Goal: Transaction & Acquisition: Purchase product/service

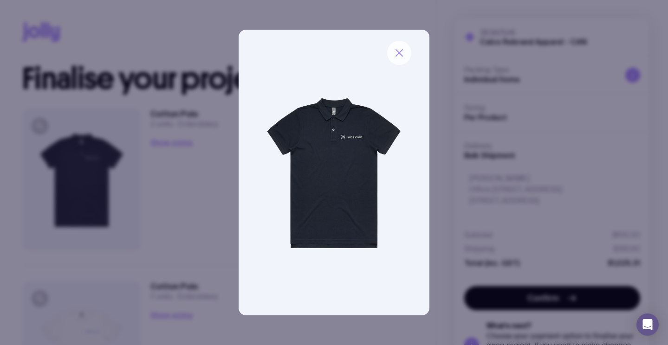
click at [401, 56] on icon "button" at bounding box center [399, 52] width 11 height 11
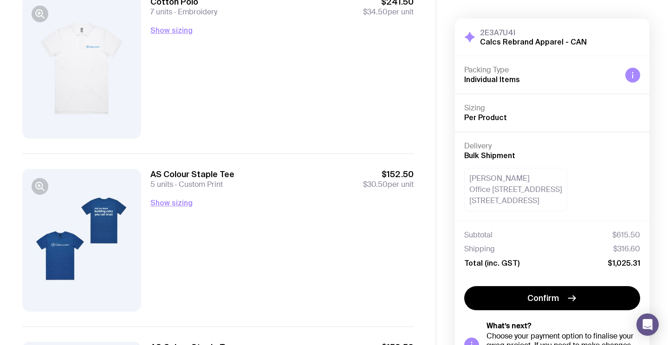
scroll to position [161, 0]
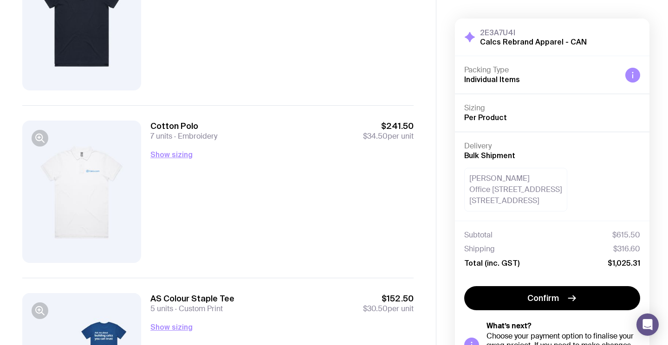
drag, startPoint x: 534, startPoint y: 176, endPoint x: 457, endPoint y: 178, distance: 77.1
click at [458, 178] on div "Delivery Bulk Shipment [PERSON_NAME] Office [STREET_ADDRESS]" at bounding box center [552, 176] width 195 height 89
click at [574, 142] on h4 "Delivery" at bounding box center [552, 146] width 176 height 9
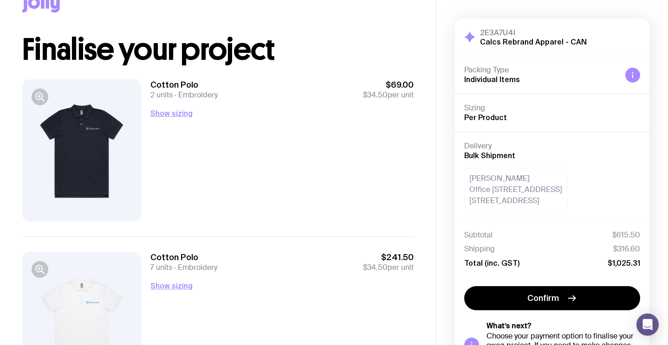
scroll to position [39, 0]
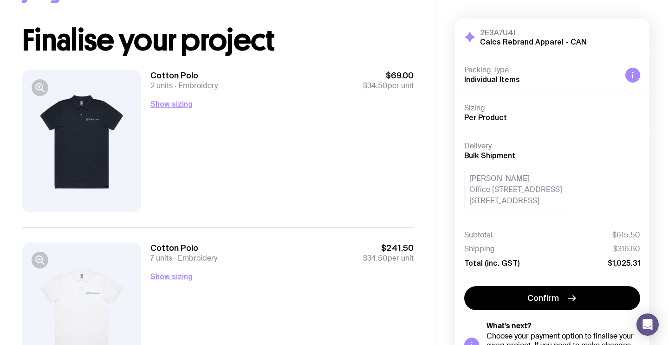
click at [629, 74] on icon at bounding box center [632, 75] width 7 height 7
click at [36, 85] on icon "button" at bounding box center [39, 87] width 7 height 7
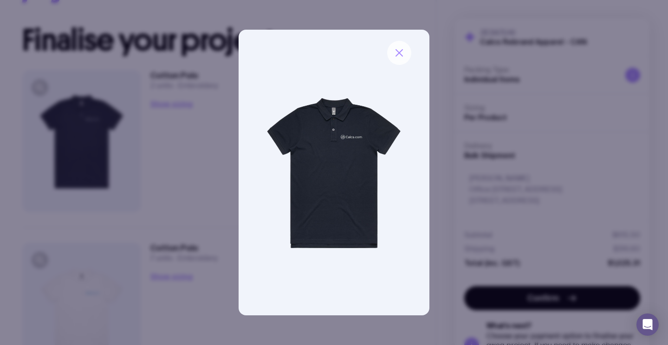
click at [411, 51] on div at bounding box center [334, 173] width 191 height 286
drag, startPoint x: 404, startPoint y: 49, endPoint x: 233, endPoint y: 28, distance: 172.6
click at [404, 49] on icon "button" at bounding box center [399, 52] width 11 height 11
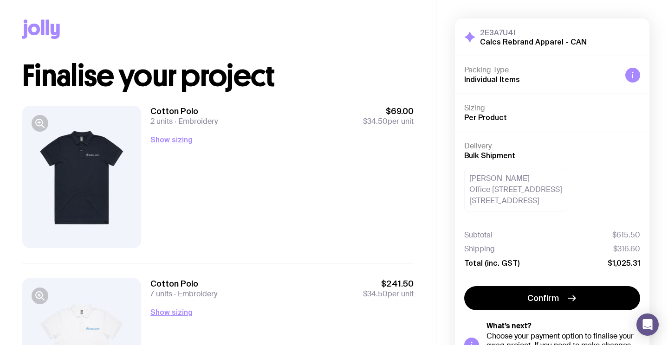
scroll to position [0, 0]
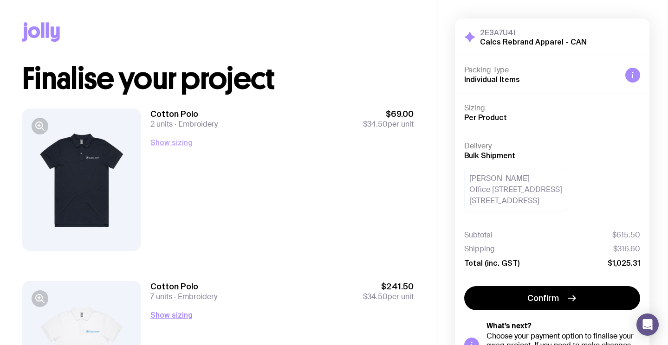
click at [169, 141] on button "Show sizing" at bounding box center [171, 142] width 42 height 11
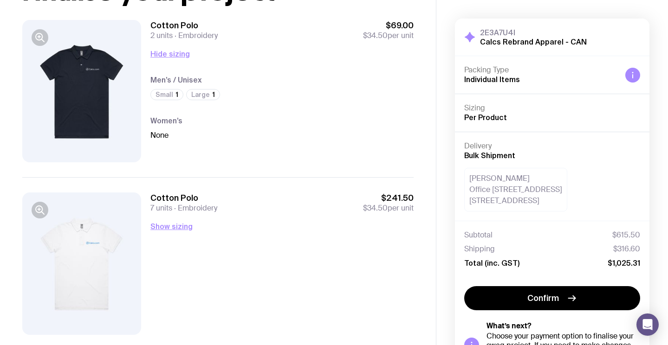
scroll to position [129, 0]
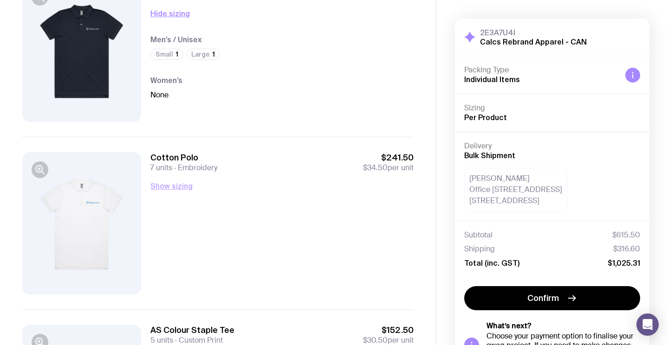
click at [165, 184] on button "Show sizing" at bounding box center [171, 186] width 42 height 11
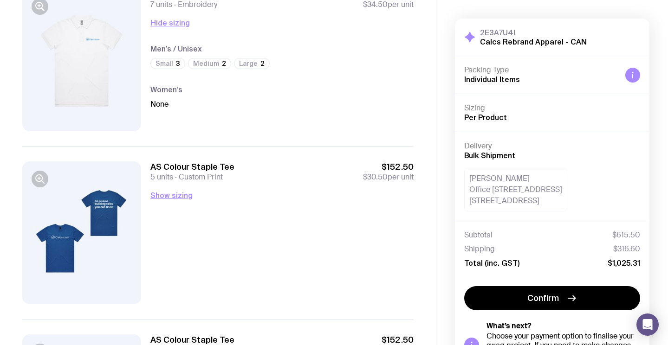
scroll to position [321, 0]
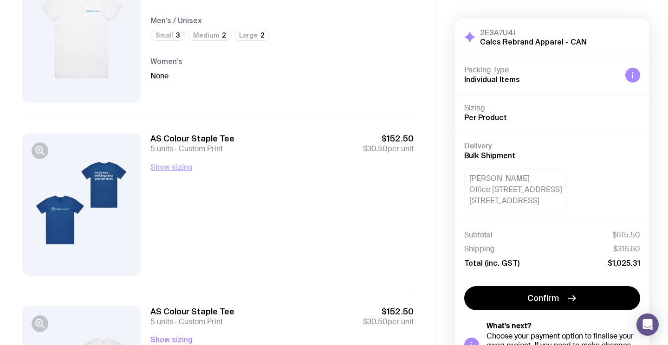
click at [163, 166] on button "Show sizing" at bounding box center [171, 167] width 42 height 11
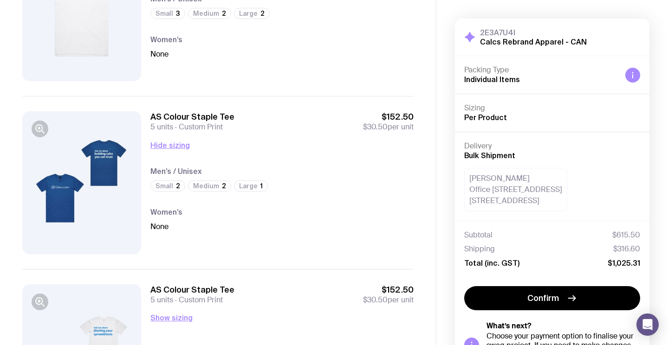
scroll to position [458, 0]
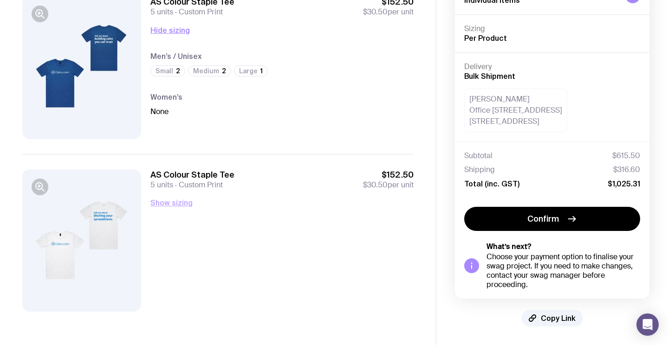
click at [176, 204] on button "Show sizing" at bounding box center [171, 202] width 42 height 11
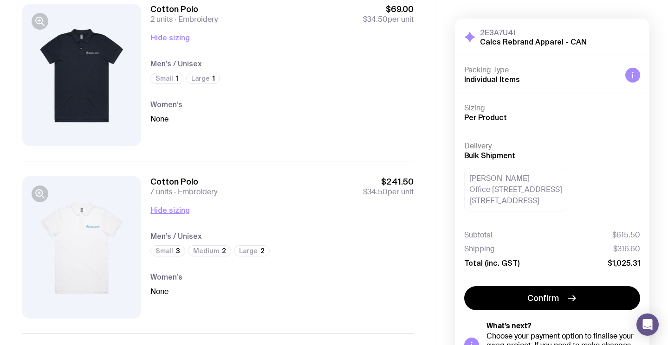
scroll to position [112, 0]
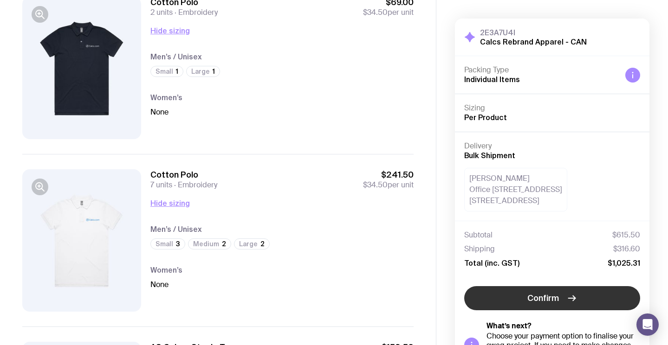
click at [536, 294] on span "Confirm" at bounding box center [543, 298] width 32 height 11
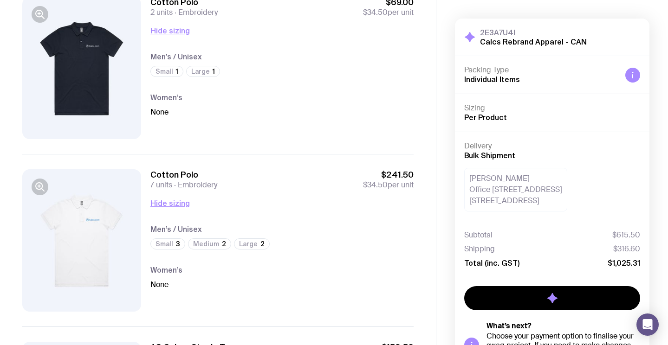
scroll to position [78, 0]
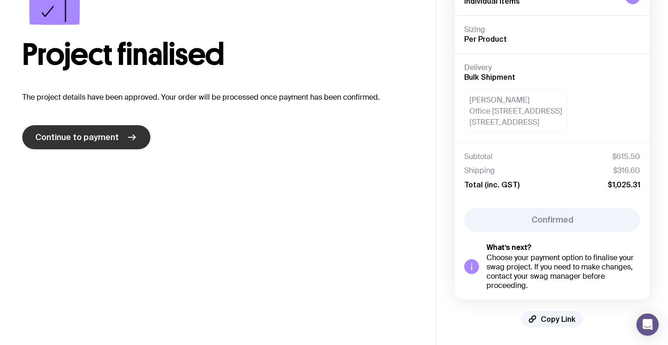
click at [112, 143] on link "Continue to payment" at bounding box center [86, 137] width 128 height 24
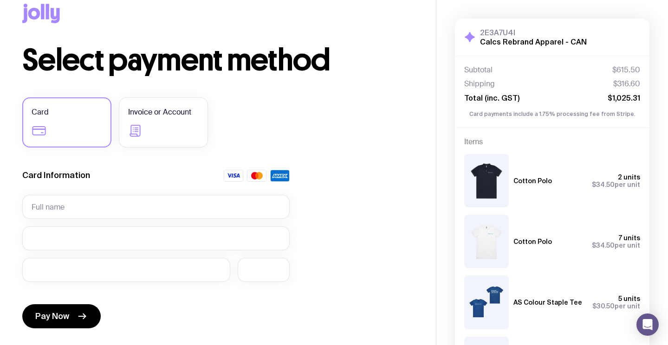
scroll to position [62, 0]
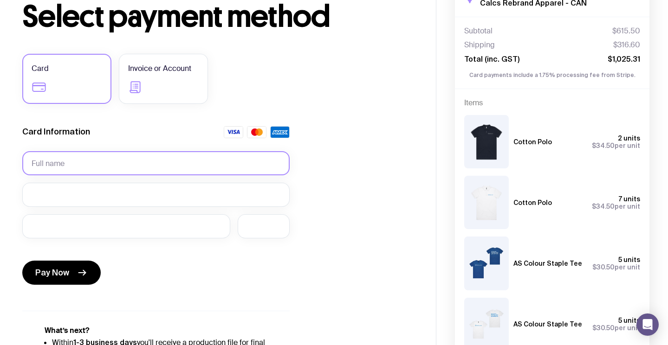
click at [120, 160] on input "text" at bounding box center [155, 163] width 267 height 24
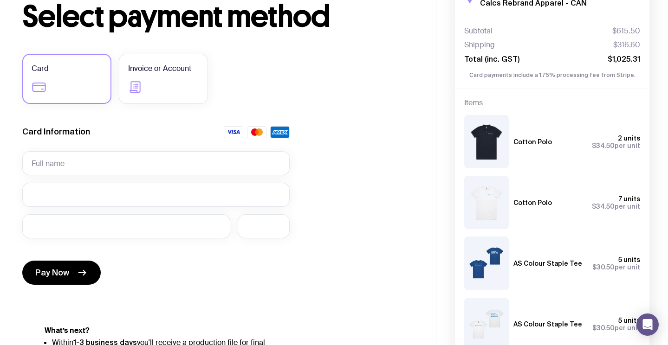
click at [111, 126] on div "Card Information" at bounding box center [155, 135] width 267 height 18
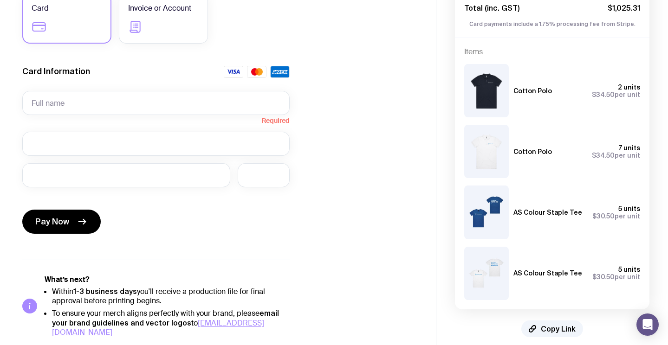
scroll to position [123, 0]
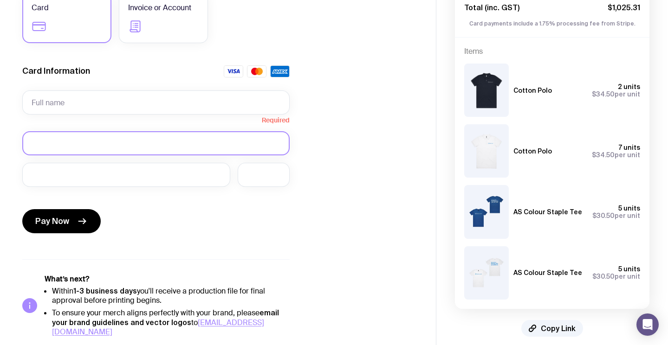
click at [102, 137] on div at bounding box center [155, 143] width 267 height 24
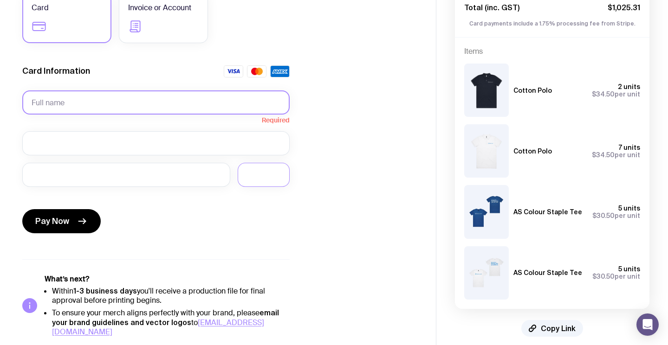
click at [86, 102] on input "text" at bounding box center [155, 103] width 267 height 24
paste input "ClearCalcs Pty Ltd"
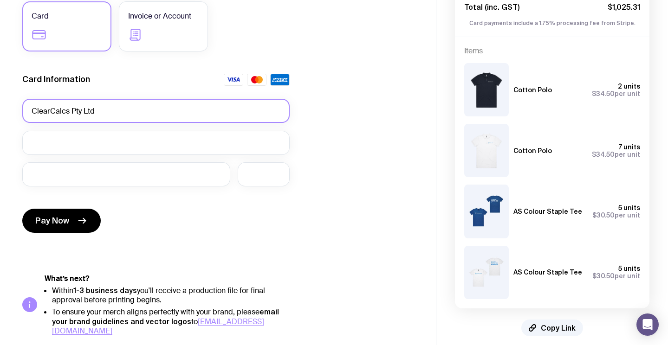
scroll to position [114, 0]
type input "ClearCalcs Pty Ltd"
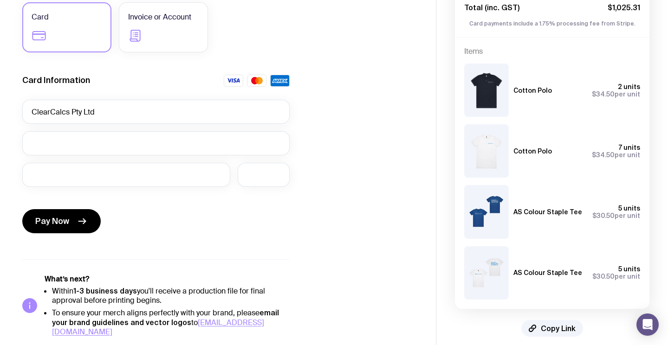
click at [343, 132] on div "Select payment method Card Invoice or Account Card Information ClearCalcs Pty L…" at bounding box center [217, 143] width 391 height 387
click at [67, 218] on span "Pay Now" at bounding box center [52, 221] width 34 height 11
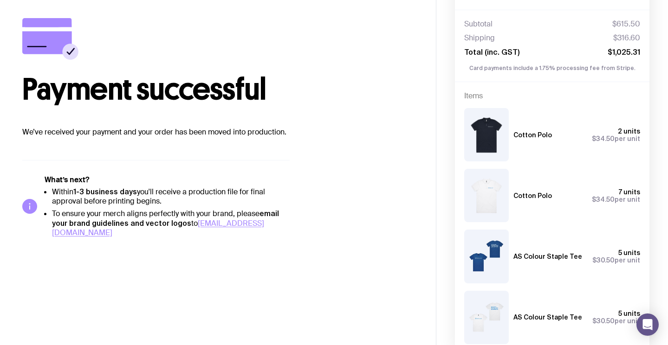
scroll to position [0, 0]
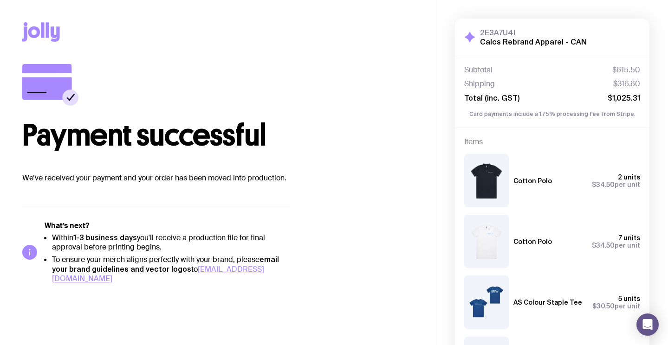
click at [48, 34] on icon at bounding box center [47, 29] width 3 height 15
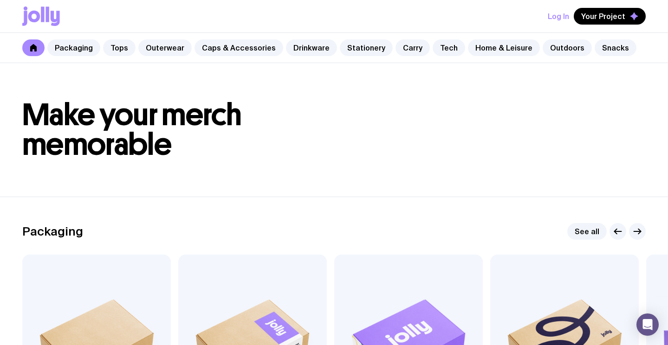
click at [553, 19] on button "Log In" at bounding box center [558, 16] width 21 height 17
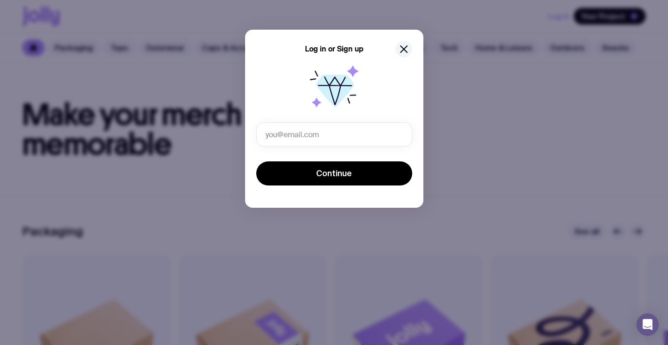
type input "[EMAIL_ADDRESS][PERSON_NAME][DOMAIN_NAME]"
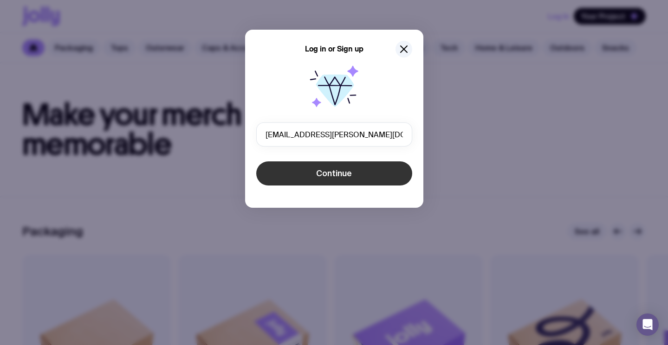
click at [342, 179] on span "Continue" at bounding box center [334, 173] width 36 height 11
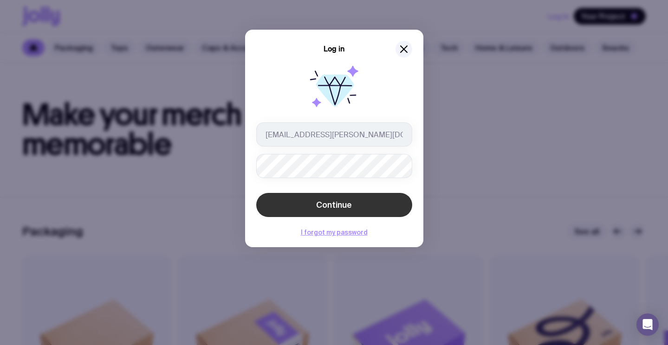
click at [297, 203] on button "Continue" at bounding box center [334, 205] width 156 height 24
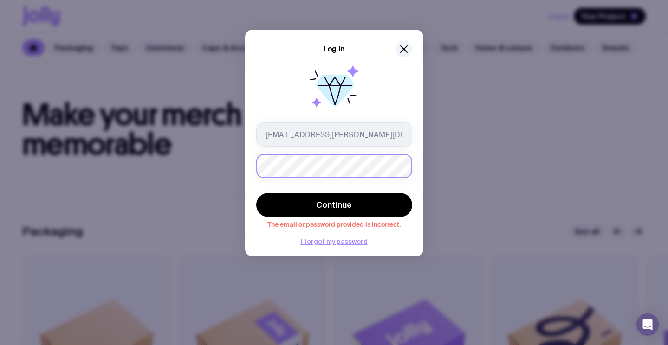
click at [245, 165] on div "Log in [EMAIL_ADDRESS][PERSON_NAME][DOMAIN_NAME] Continue The email or password…" at bounding box center [334, 143] width 178 height 227
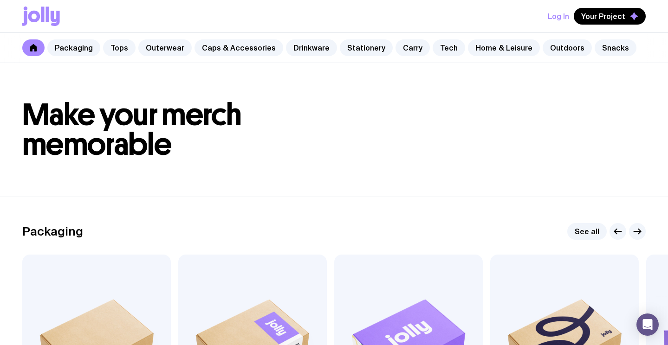
click at [396, 164] on header "Make your merch memorable" at bounding box center [334, 130] width 668 height 134
click at [564, 18] on button "Log In" at bounding box center [558, 16] width 21 height 17
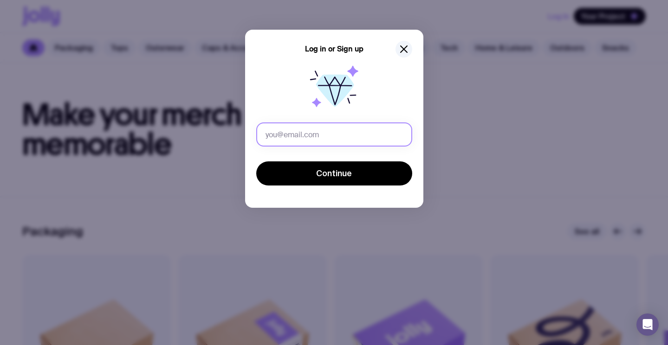
click at [293, 135] on input "text" at bounding box center [334, 135] width 156 height 24
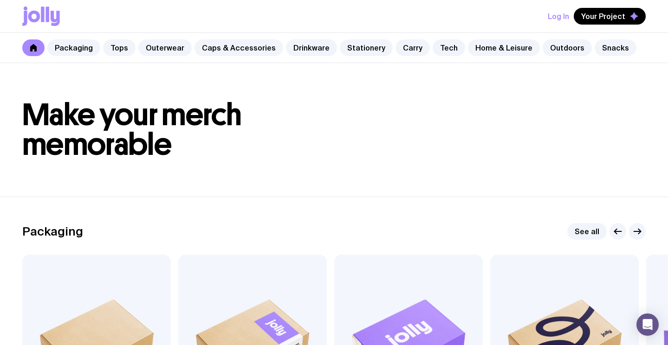
click at [555, 18] on button "Log In" at bounding box center [558, 16] width 21 height 17
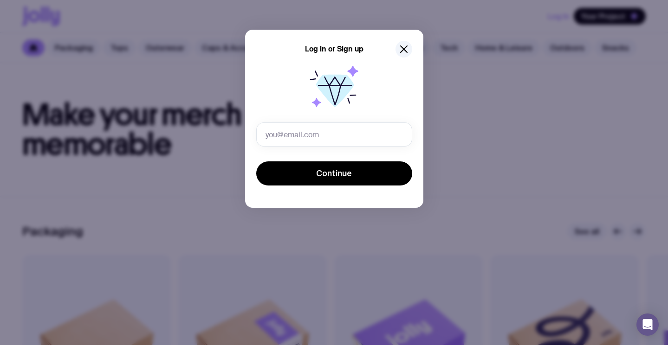
type input "[EMAIL_ADDRESS][PERSON_NAME][DOMAIN_NAME]"
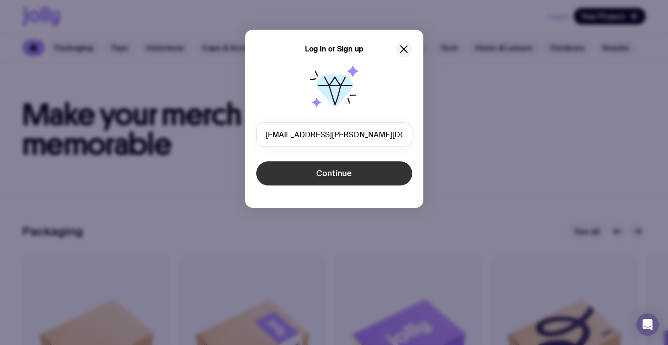
click at [317, 174] on span "Continue" at bounding box center [334, 173] width 36 height 11
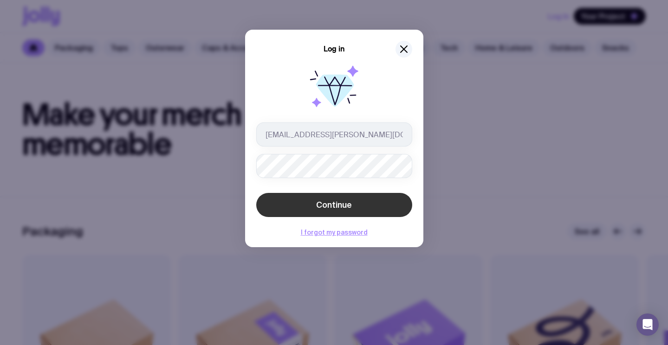
click at [404, 205] on button "Continue" at bounding box center [334, 205] width 156 height 24
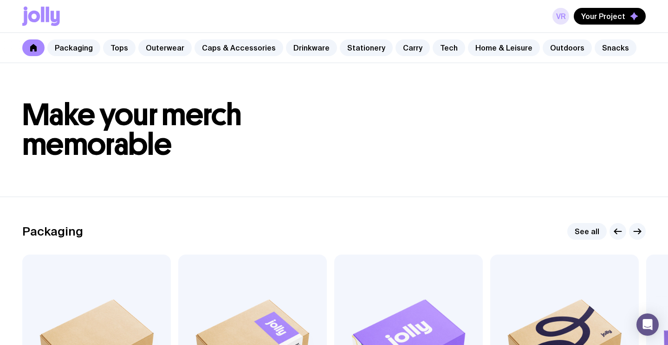
click at [562, 16] on link "VR" at bounding box center [561, 16] width 17 height 17
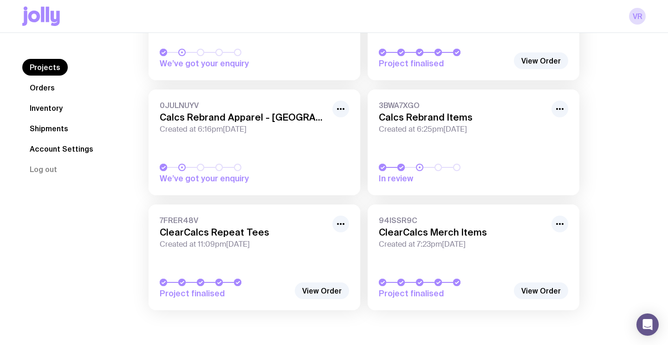
scroll to position [150, 0]
click at [266, 179] on span "We’ve got your enquiry" at bounding box center [225, 178] width 130 height 11
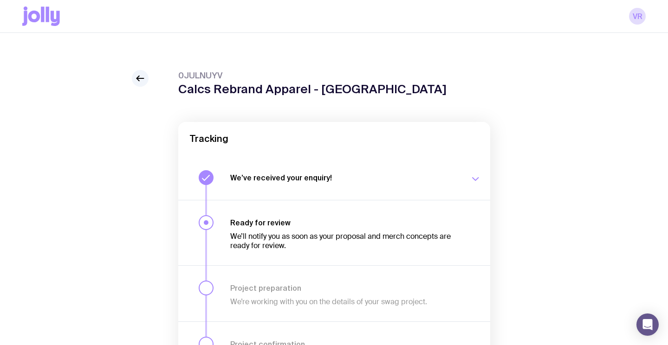
click at [149, 79] on div "0JULNUYV Calcs Rebrand Apparel - US Tracking We’ve received your enquiry! Our t…" at bounding box center [334, 275] width 624 height 410
click at [145, 79] on icon at bounding box center [140, 78] width 11 height 11
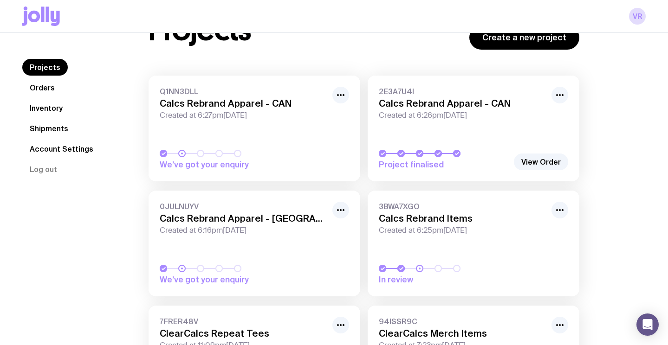
scroll to position [86, 0]
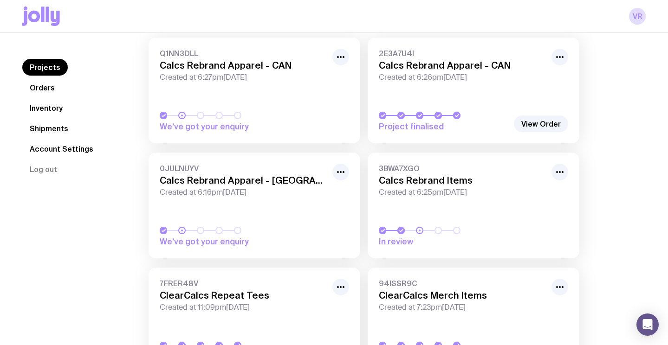
click at [463, 183] on h3 "Calcs Rebrand Items" at bounding box center [462, 180] width 167 height 11
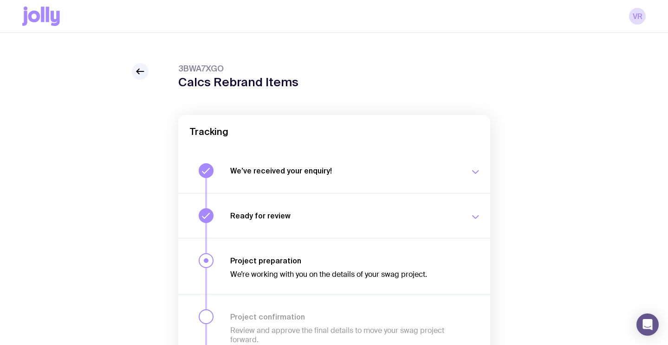
scroll to position [14, 0]
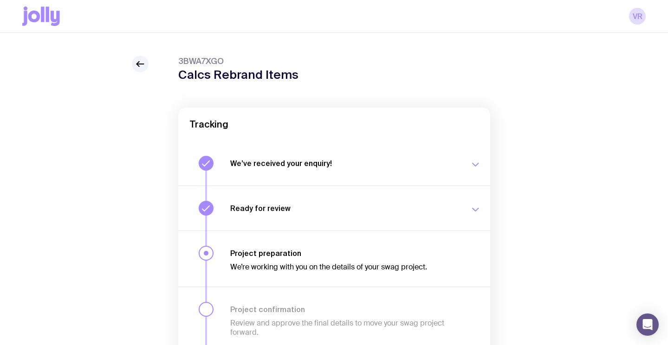
click at [481, 203] on button "Ready for review We’ll notify you as soon as your proposal and merch concepts a…" at bounding box center [334, 208] width 312 height 45
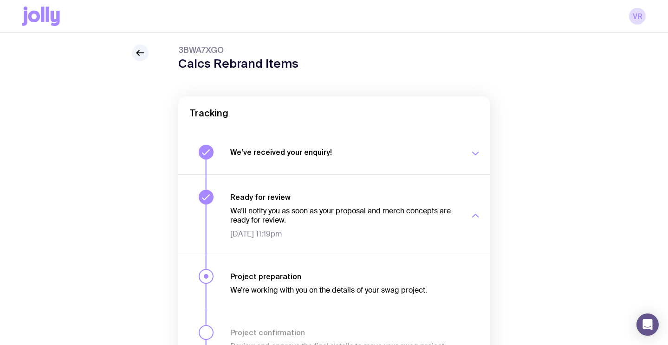
scroll to position [0, 0]
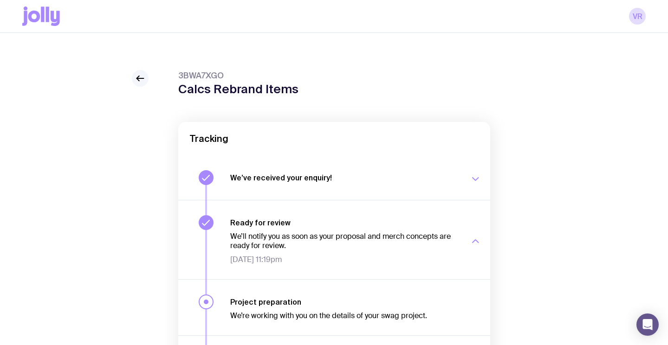
click at [139, 78] on icon at bounding box center [140, 78] width 7 height 0
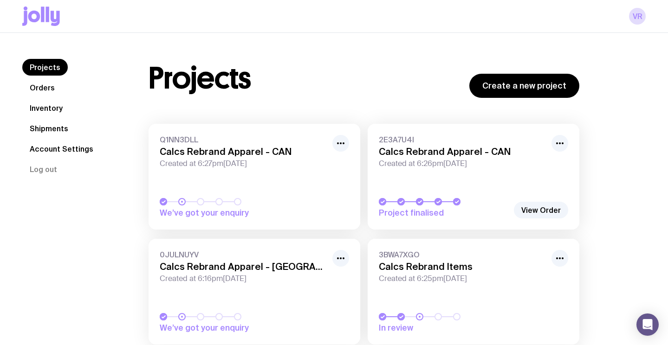
click at [44, 91] on link "Orders" at bounding box center [42, 87] width 40 height 17
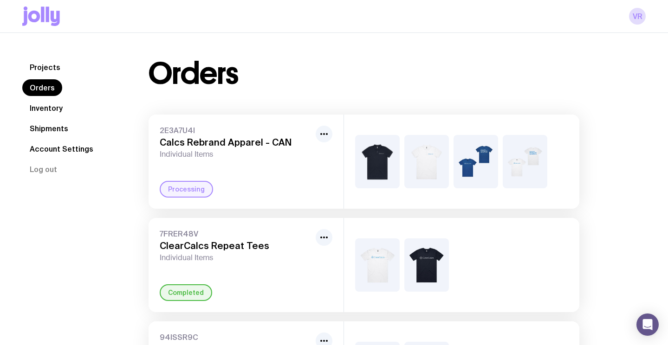
click at [43, 111] on link "Inventory" at bounding box center [46, 108] width 48 height 17
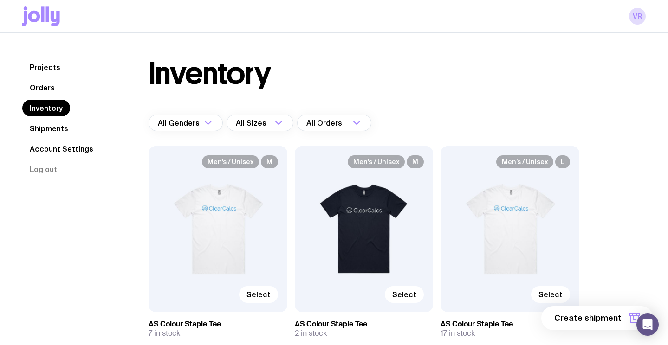
click at [52, 130] on link "Shipments" at bounding box center [48, 128] width 53 height 17
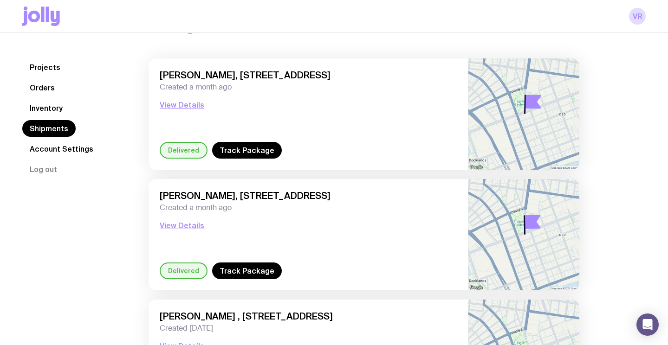
scroll to position [124, 0]
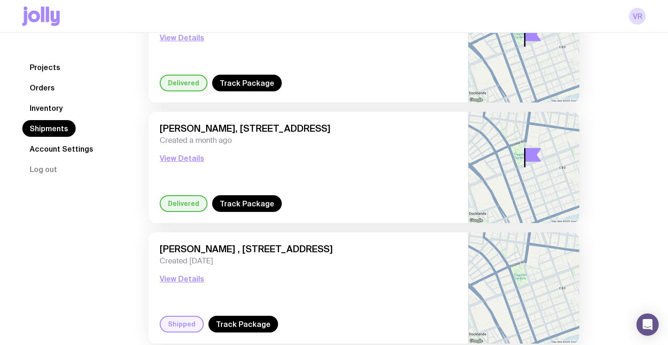
click at [59, 149] on link "Account Settings" at bounding box center [61, 149] width 78 height 17
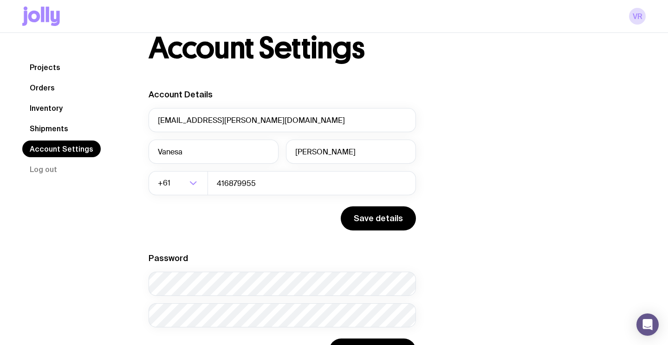
scroll to position [69, 0]
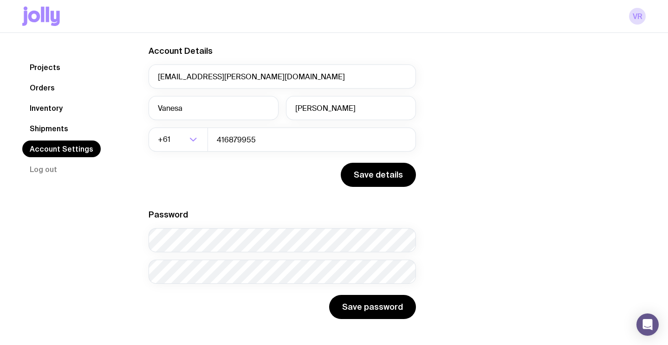
click at [43, 125] on link "Shipments" at bounding box center [48, 128] width 53 height 17
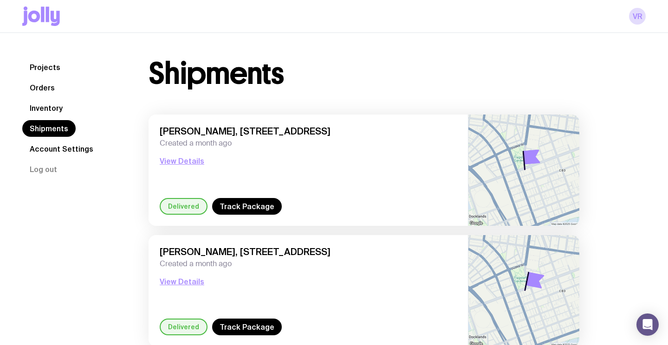
click at [40, 109] on link "Inventory" at bounding box center [46, 108] width 48 height 17
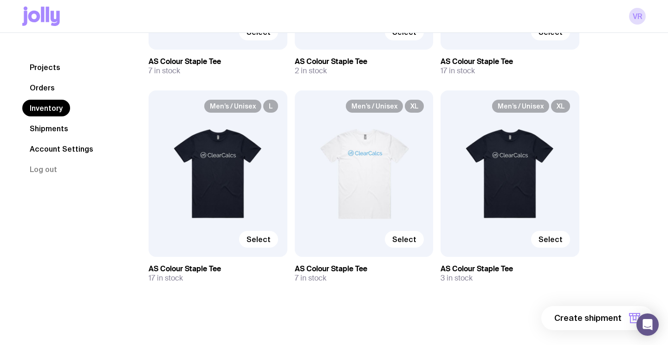
scroll to position [264, 0]
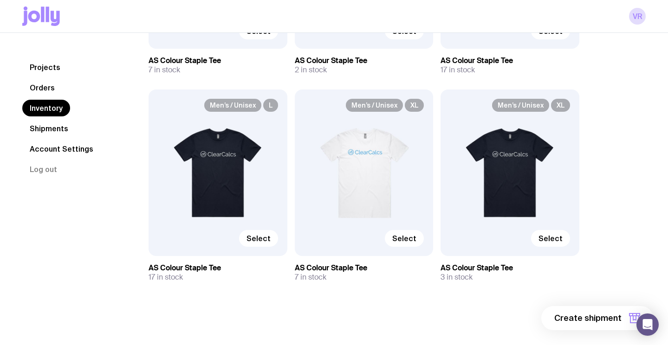
click at [44, 85] on link "Orders" at bounding box center [42, 87] width 40 height 17
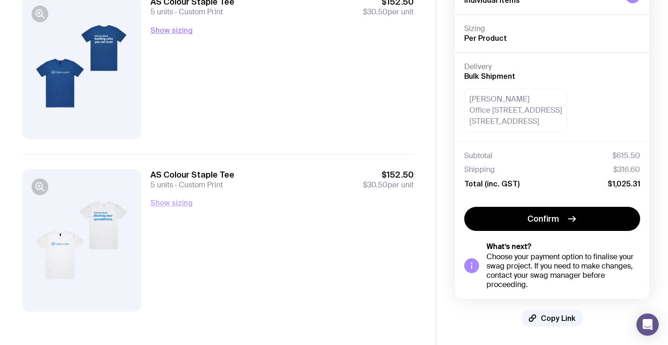
click at [182, 202] on button "Show sizing" at bounding box center [171, 202] width 42 height 11
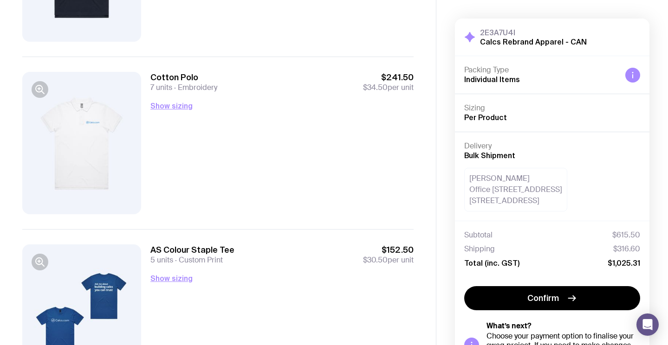
scroll to position [194, 0]
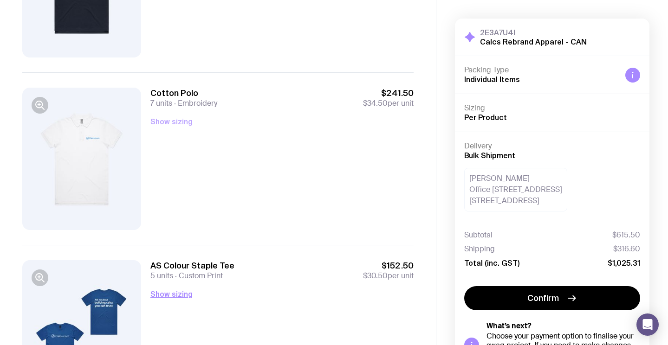
click at [171, 121] on button "Show sizing" at bounding box center [171, 121] width 42 height 11
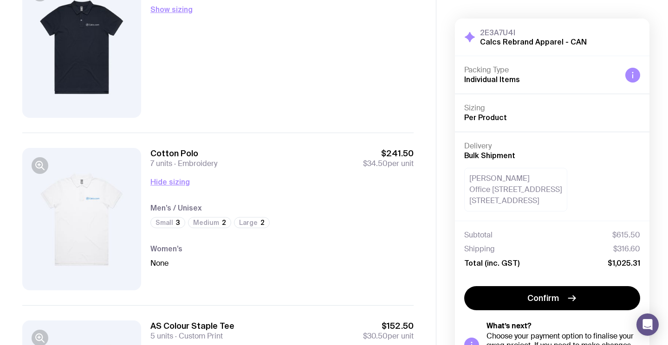
scroll to position [126, 0]
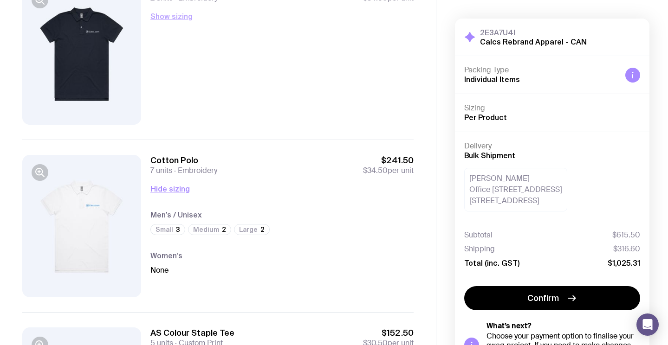
click at [164, 15] on button "Show sizing" at bounding box center [171, 16] width 42 height 11
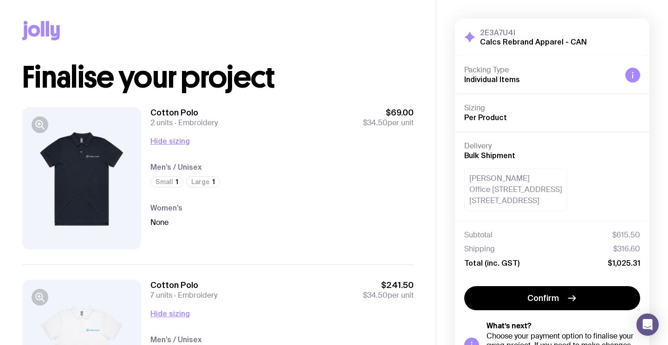
scroll to position [0, 0]
